Goal: Check status: Check status

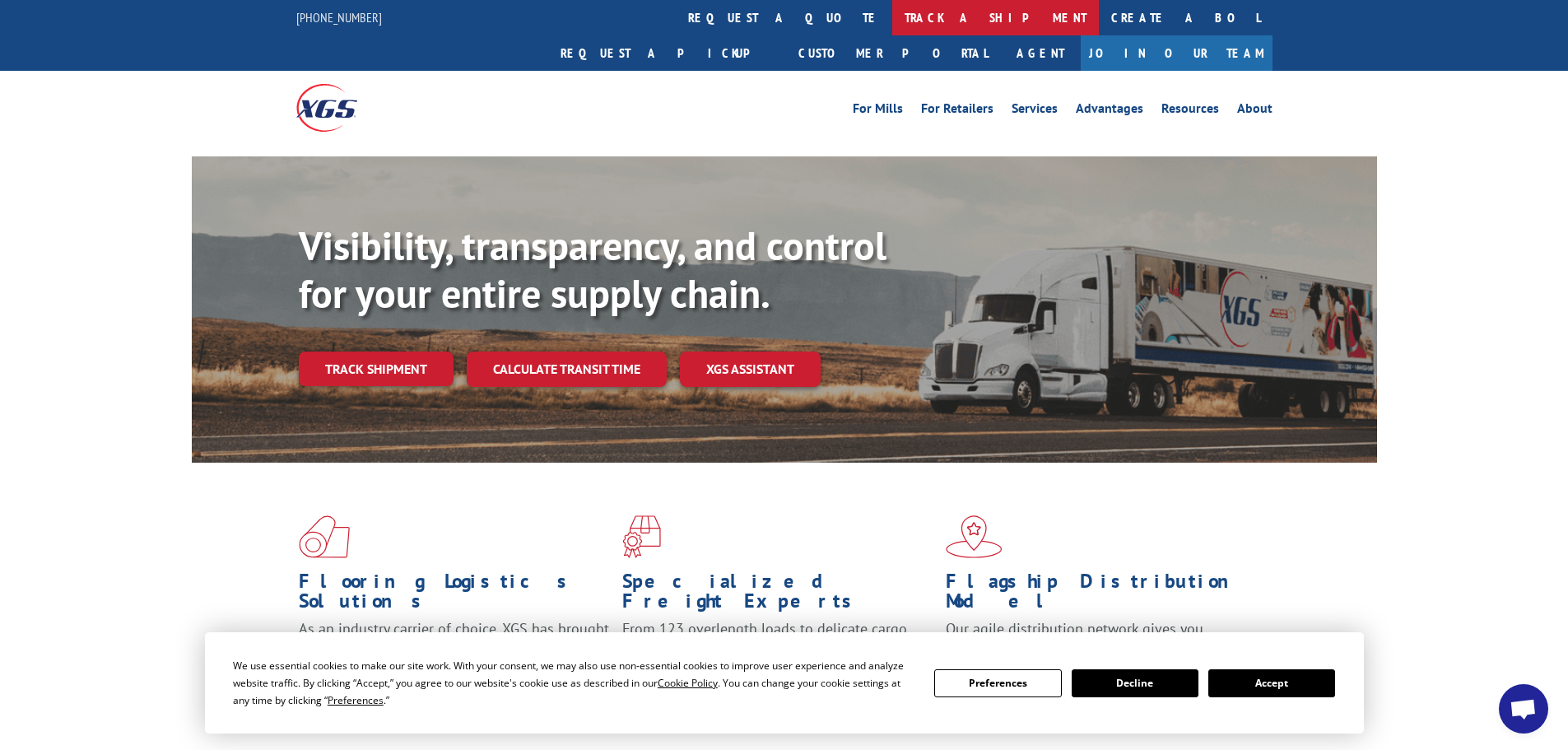
click at [892, 18] on link "track a shipment" at bounding box center [995, 18] width 207 height 36
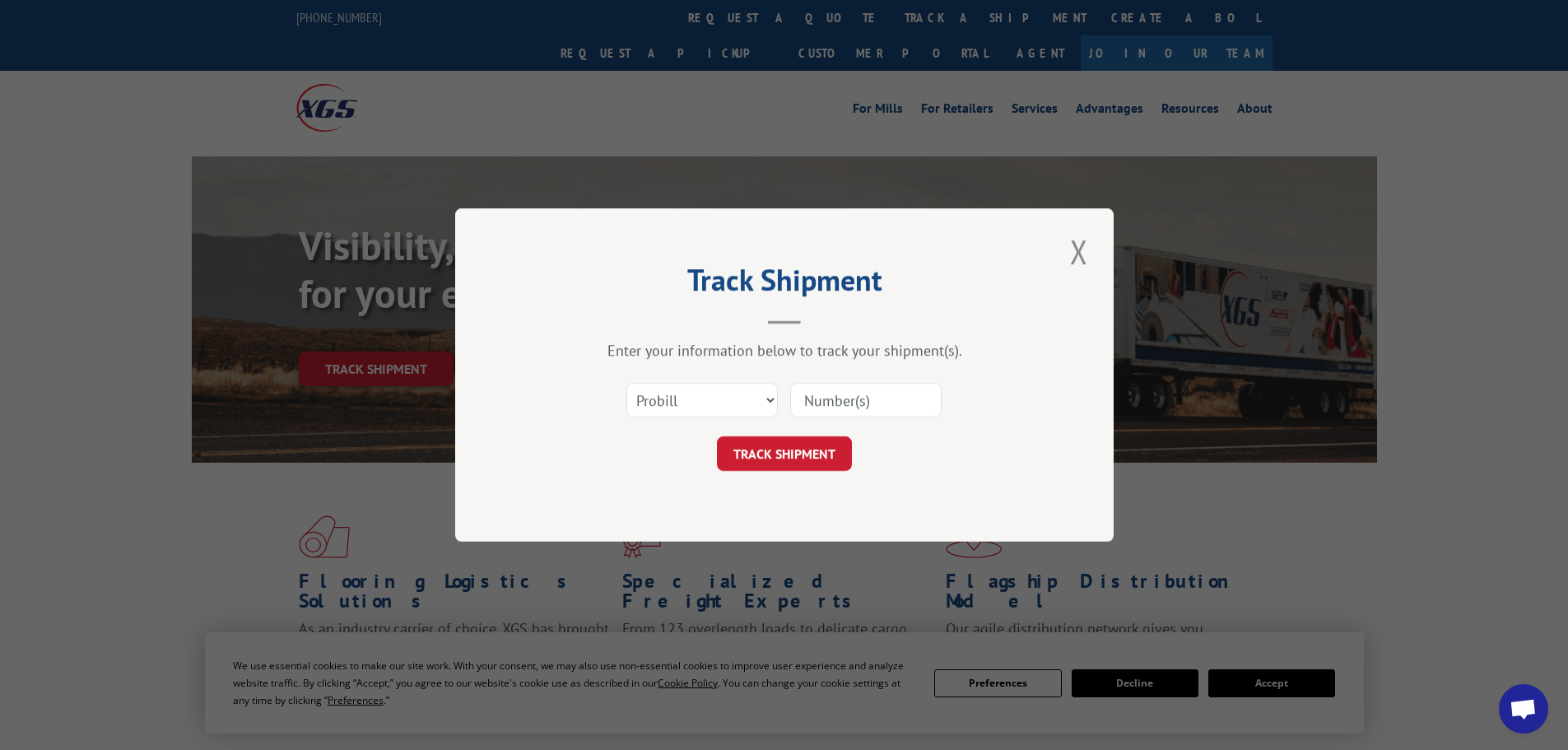
click at [874, 401] on input at bounding box center [865, 400] width 151 height 35
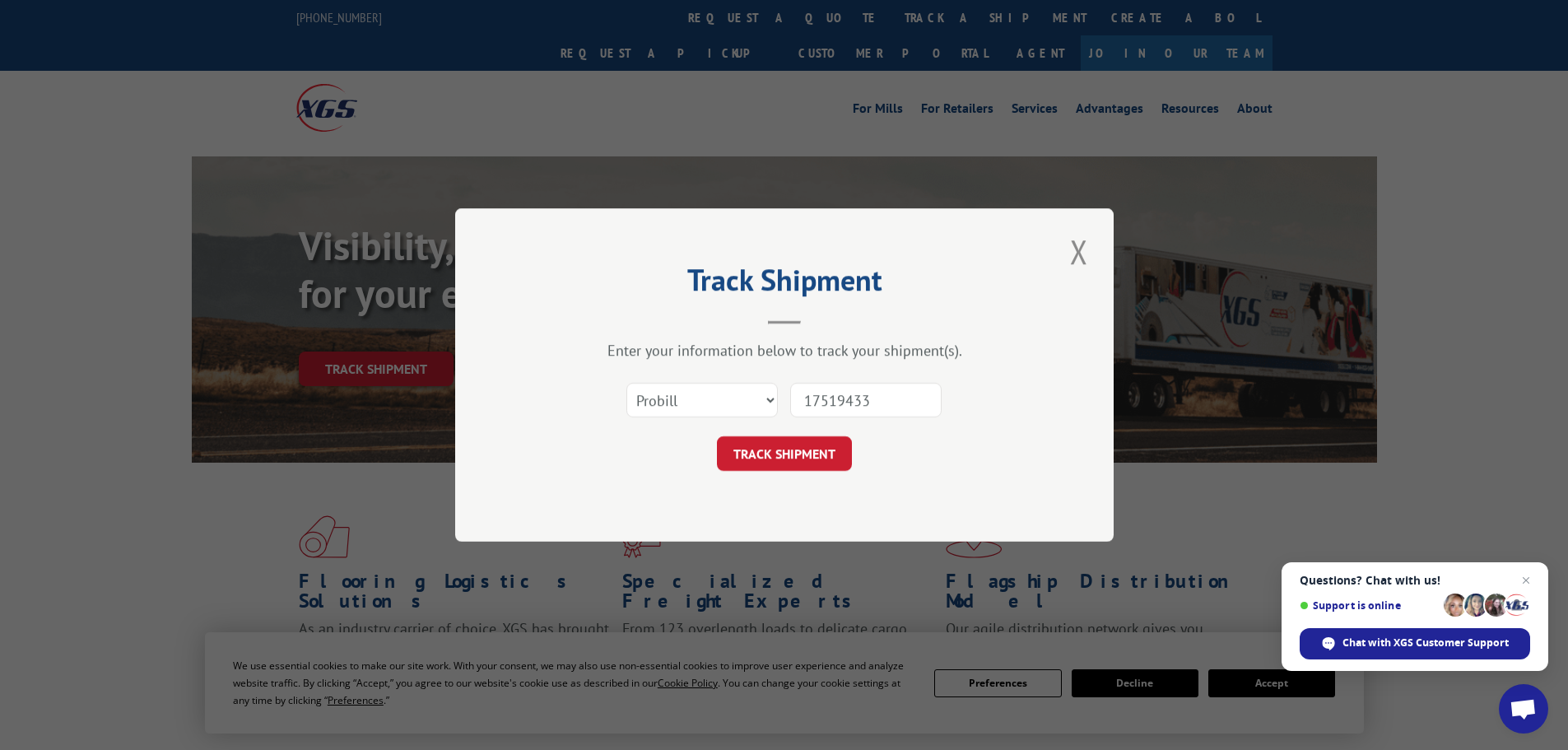
type input "17519433"
click at [717, 436] on button "TRACK SHIPMENT" at bounding box center [784, 453] width 135 height 35
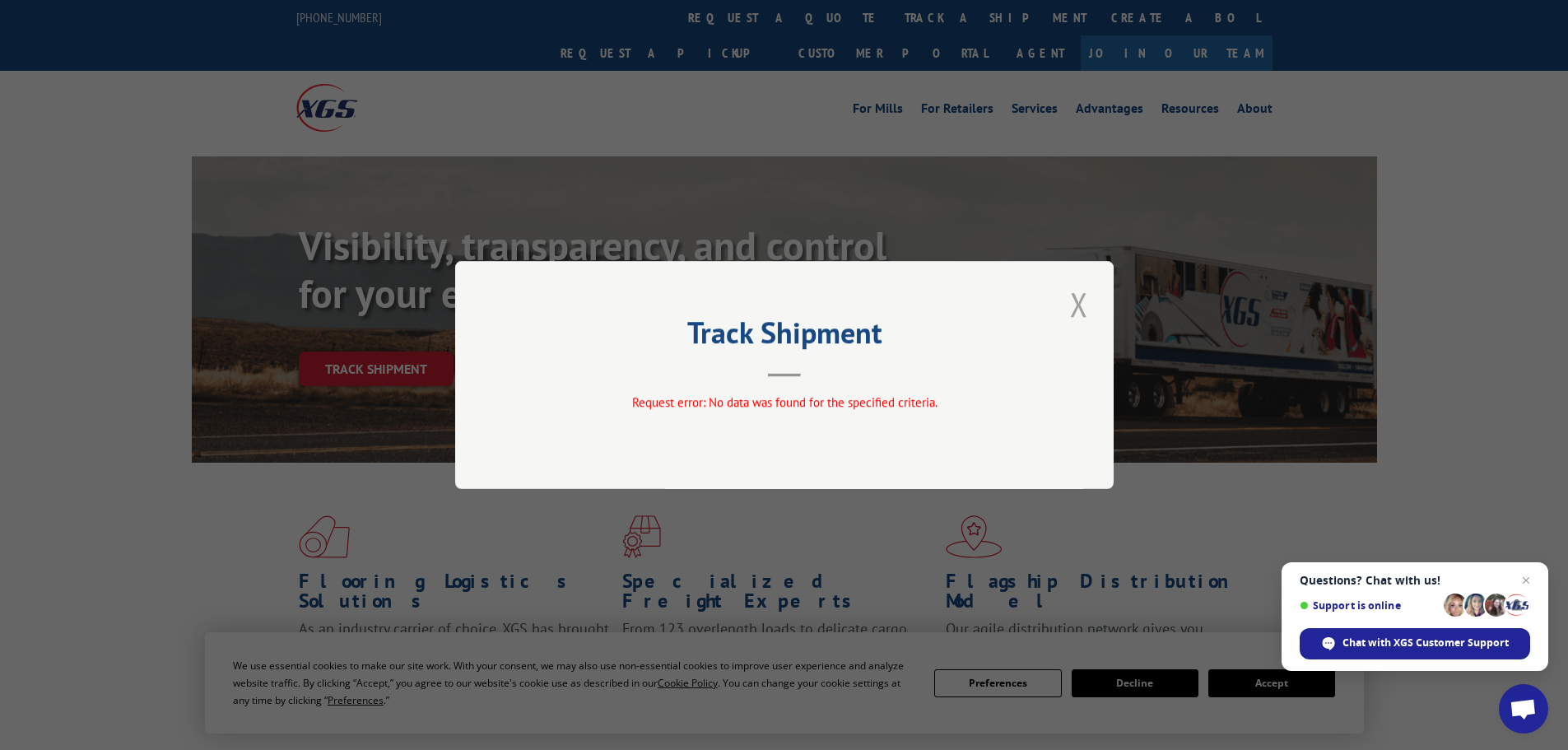
click at [1076, 297] on button "Close modal" at bounding box center [1078, 304] width 28 height 45
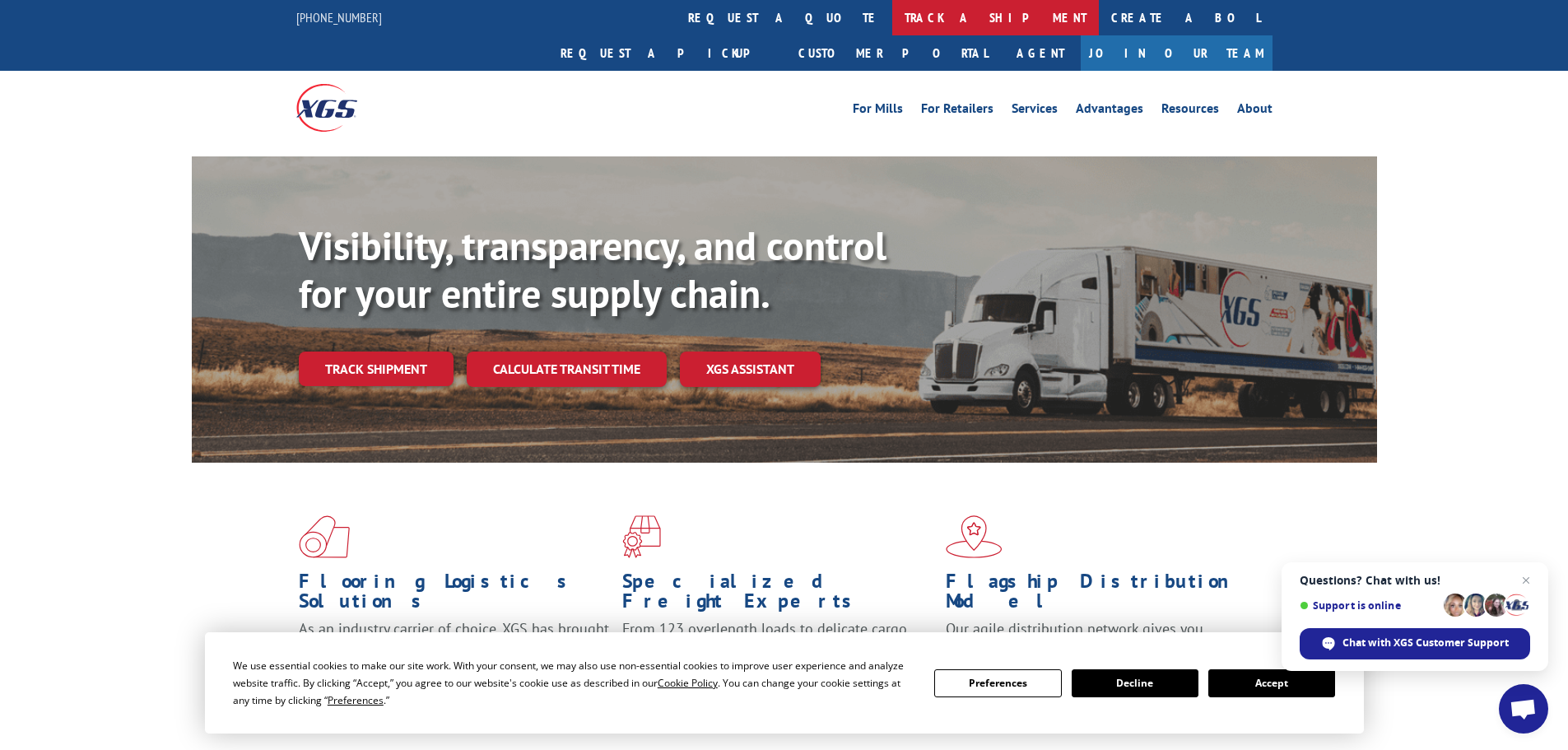
click at [892, 23] on link "track a shipment" at bounding box center [995, 18] width 207 height 36
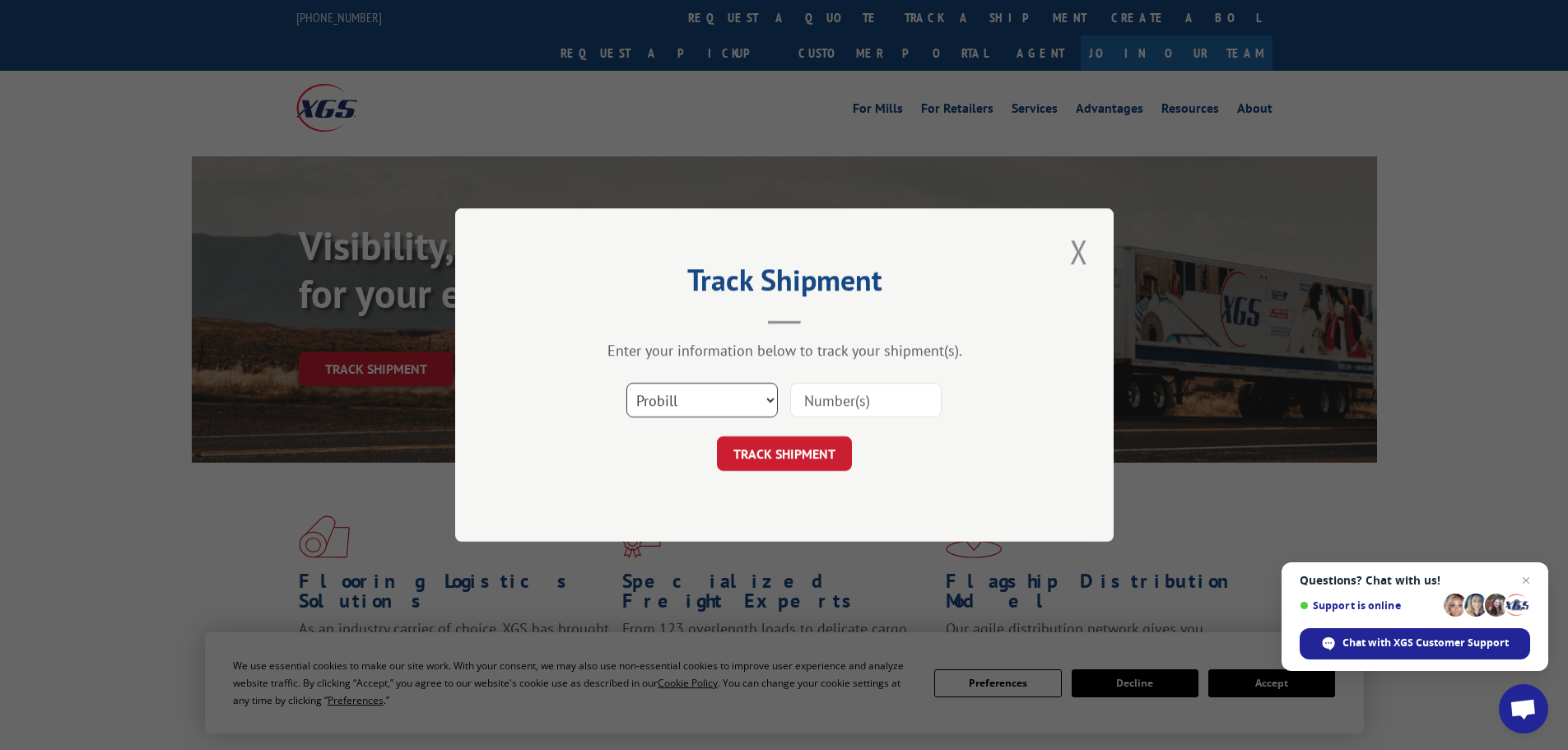
click at [771, 404] on select "Select category... Probill BOL PO" at bounding box center [702, 400] width 151 height 35
select select "po"
click at [626, 383] on select "Select category... Probill BOL PO" at bounding box center [702, 400] width 151 height 35
click at [888, 396] on input at bounding box center [865, 400] width 151 height 35
type input "07536030"
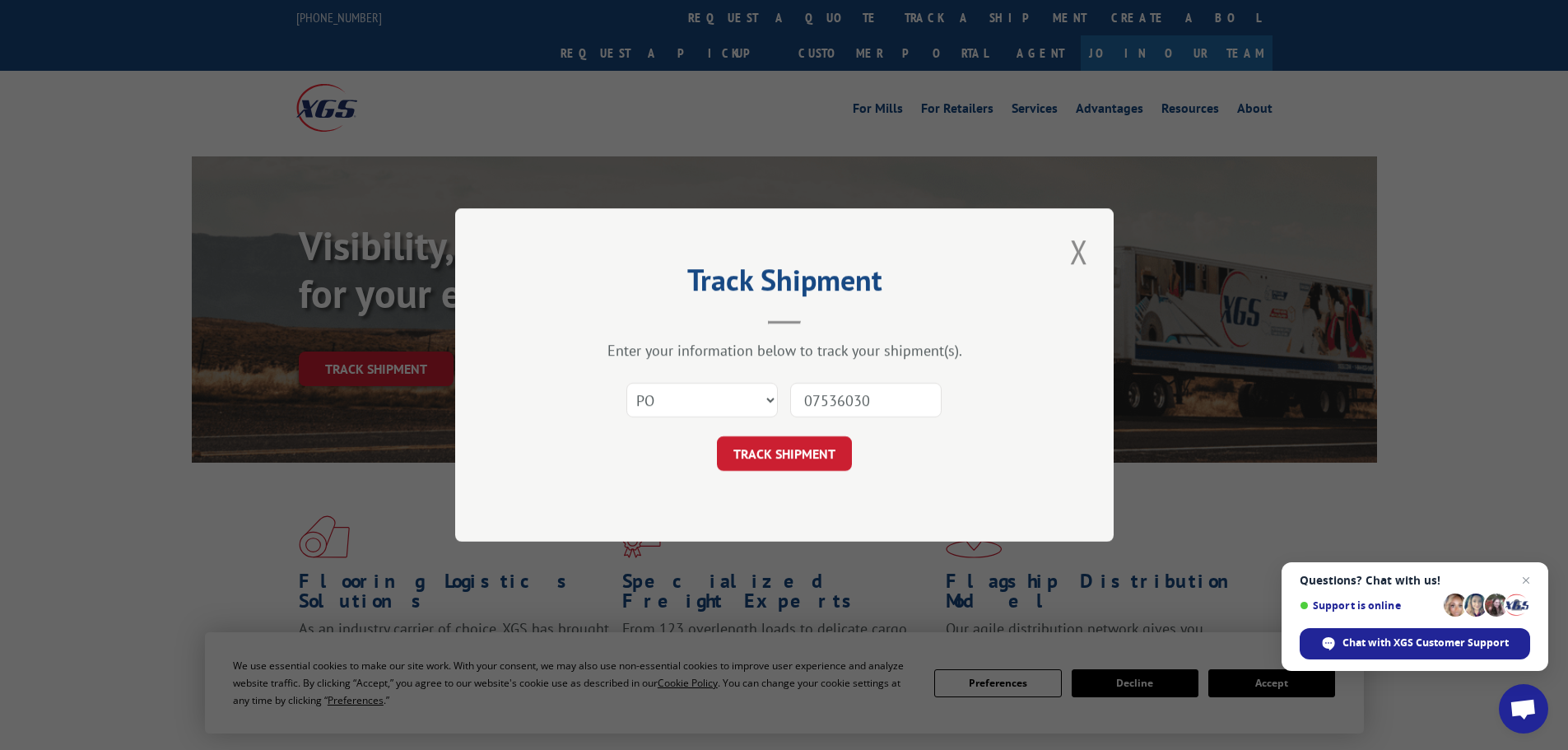
click button "TRACK SHIPMENT" at bounding box center [784, 453] width 135 height 35
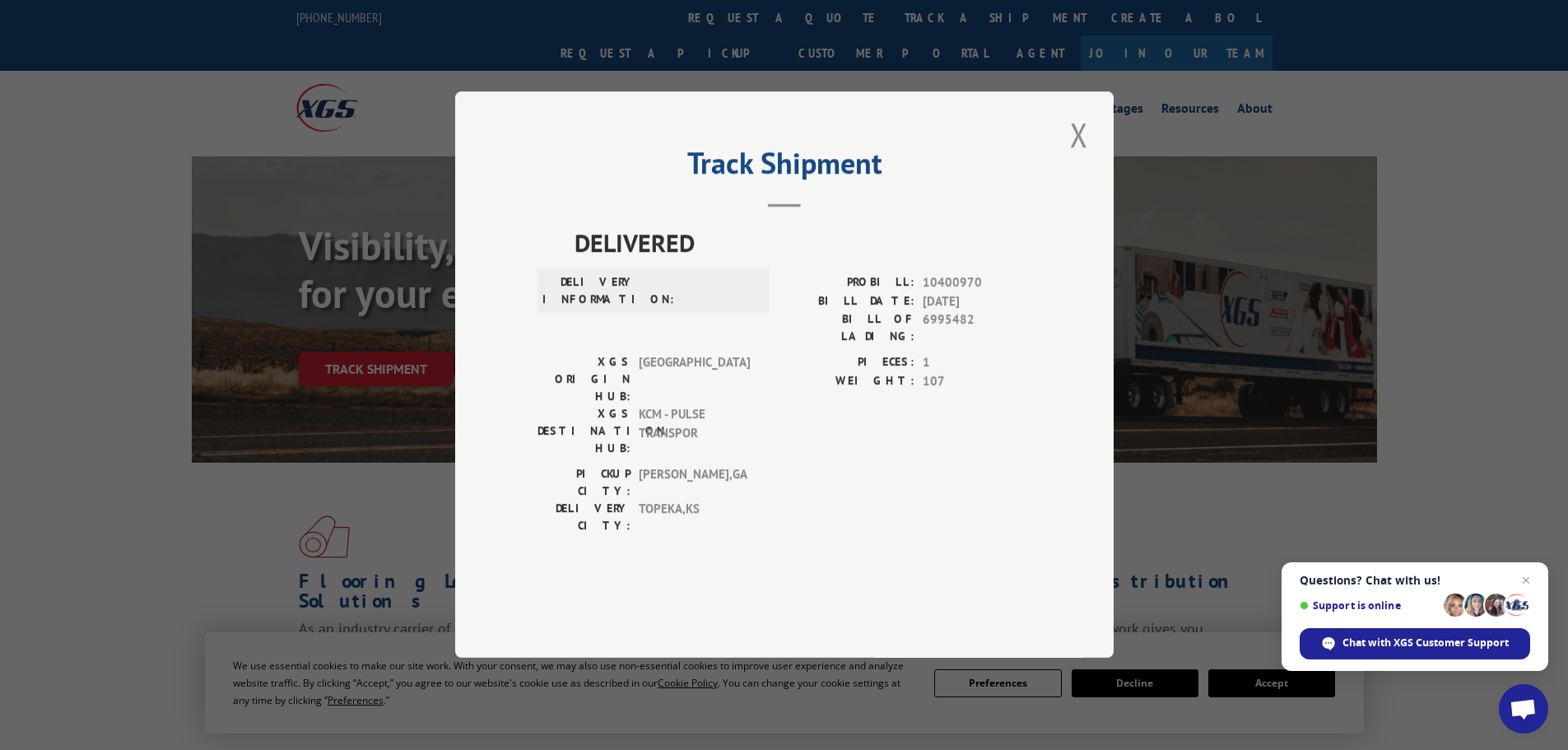
drag, startPoint x: 1079, startPoint y: 173, endPoint x: 1062, endPoint y: 104, distance: 71.1
click at [1079, 157] on button "Close modal" at bounding box center [1078, 134] width 28 height 45
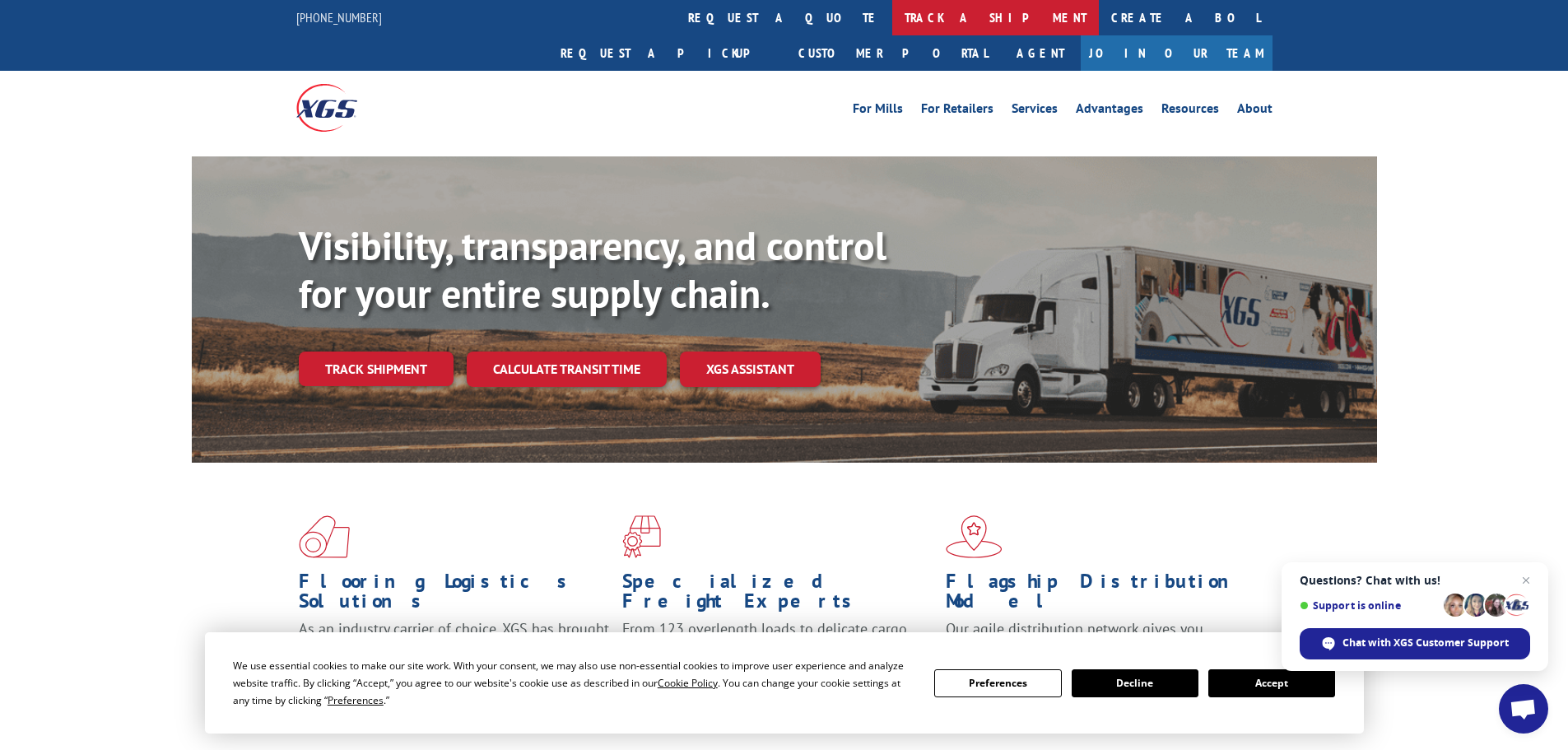
click at [892, 19] on link "track a shipment" at bounding box center [995, 18] width 207 height 36
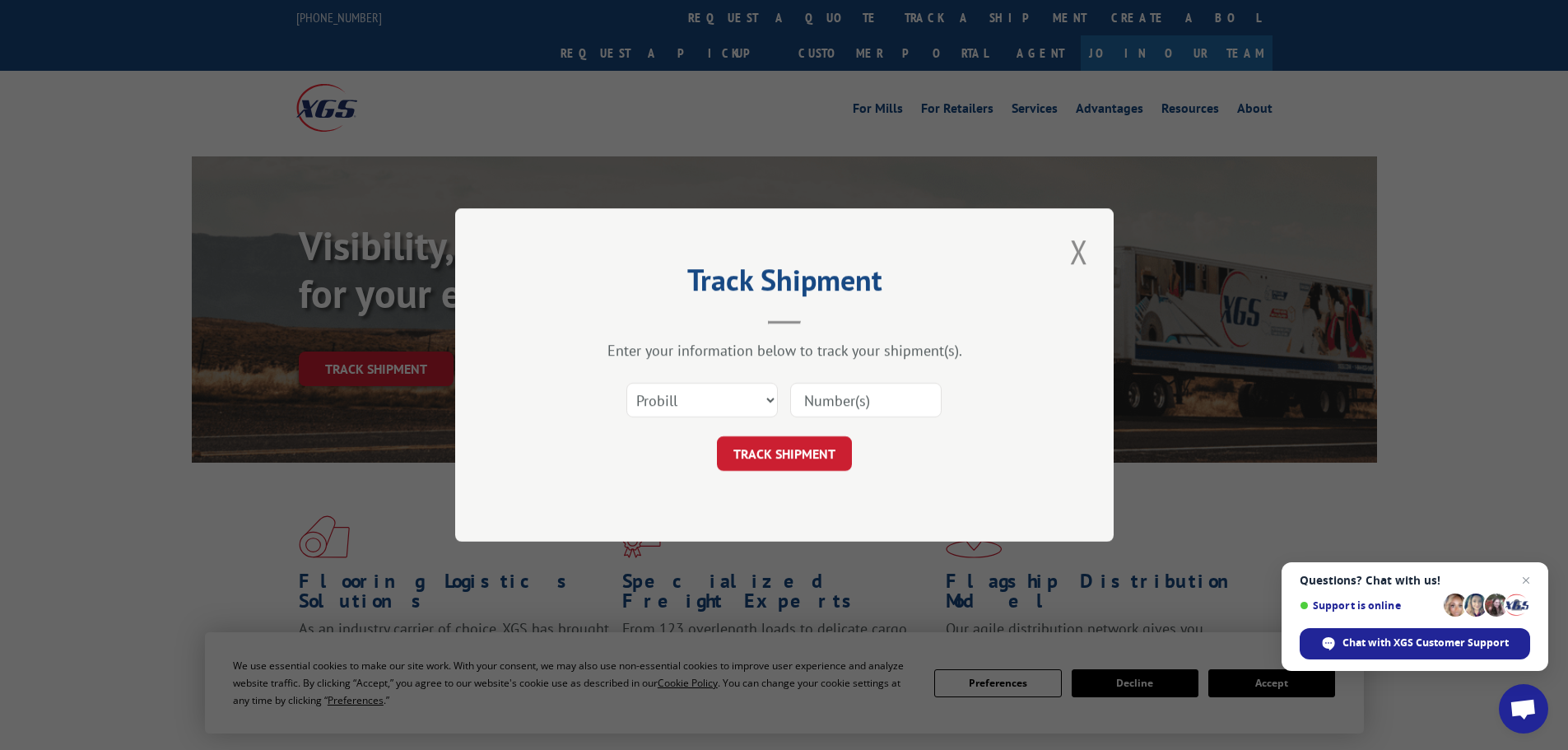
click at [911, 404] on input at bounding box center [865, 400] width 151 height 35
type input "17223925"
click at [717, 436] on button "TRACK SHIPMENT" at bounding box center [784, 453] width 135 height 35
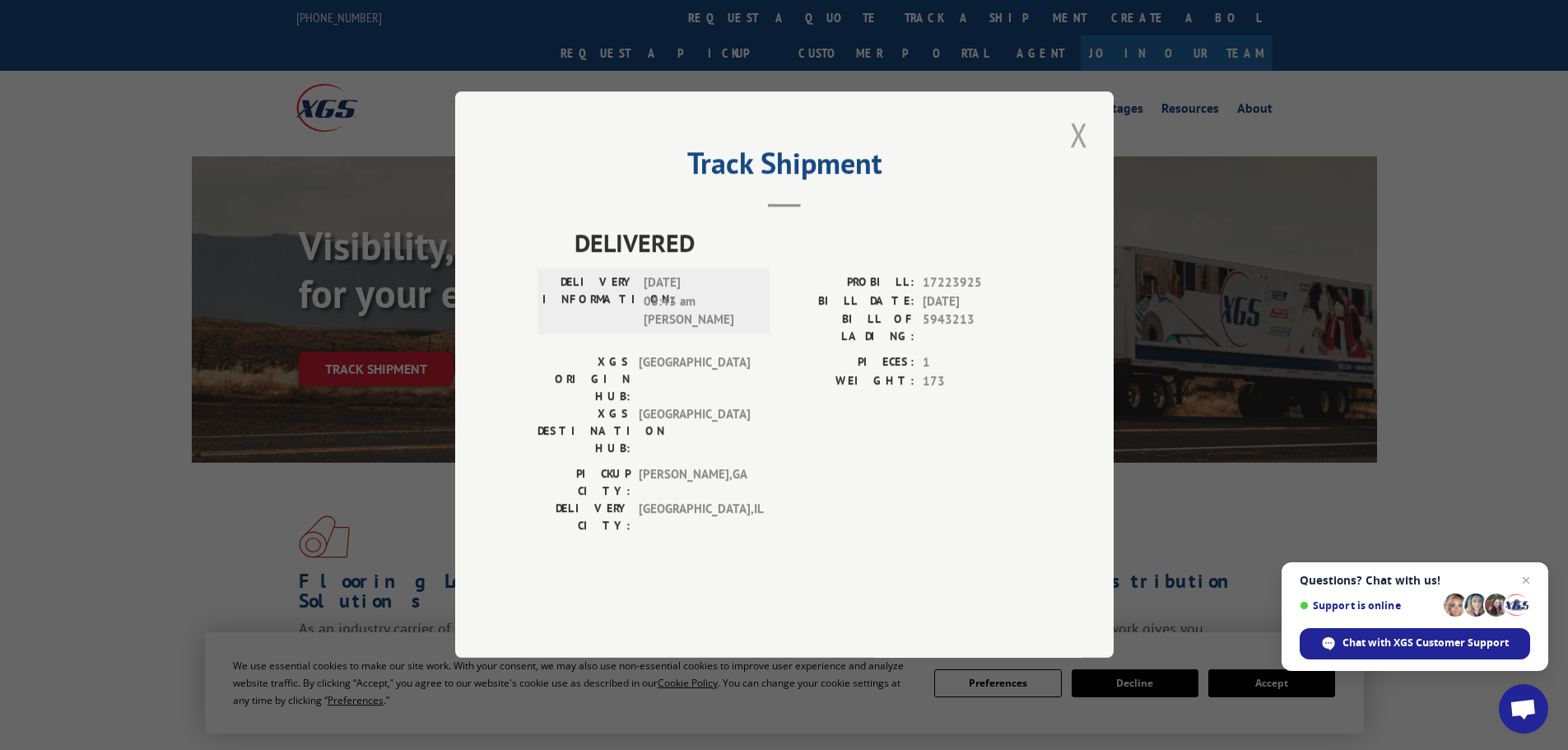
click at [1076, 157] on button "Close modal" at bounding box center [1078, 134] width 28 height 45
